Goal: Manage account settings

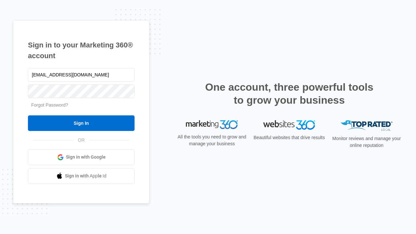
type input "[EMAIL_ADDRESS][DOMAIN_NAME]"
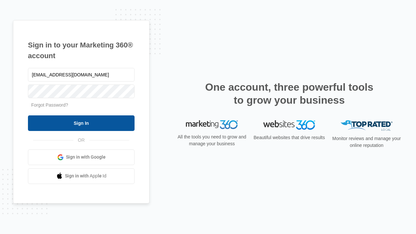
click at [81, 123] on input "Sign In" at bounding box center [81, 123] width 107 height 16
